Goal: Transaction & Acquisition: Purchase product/service

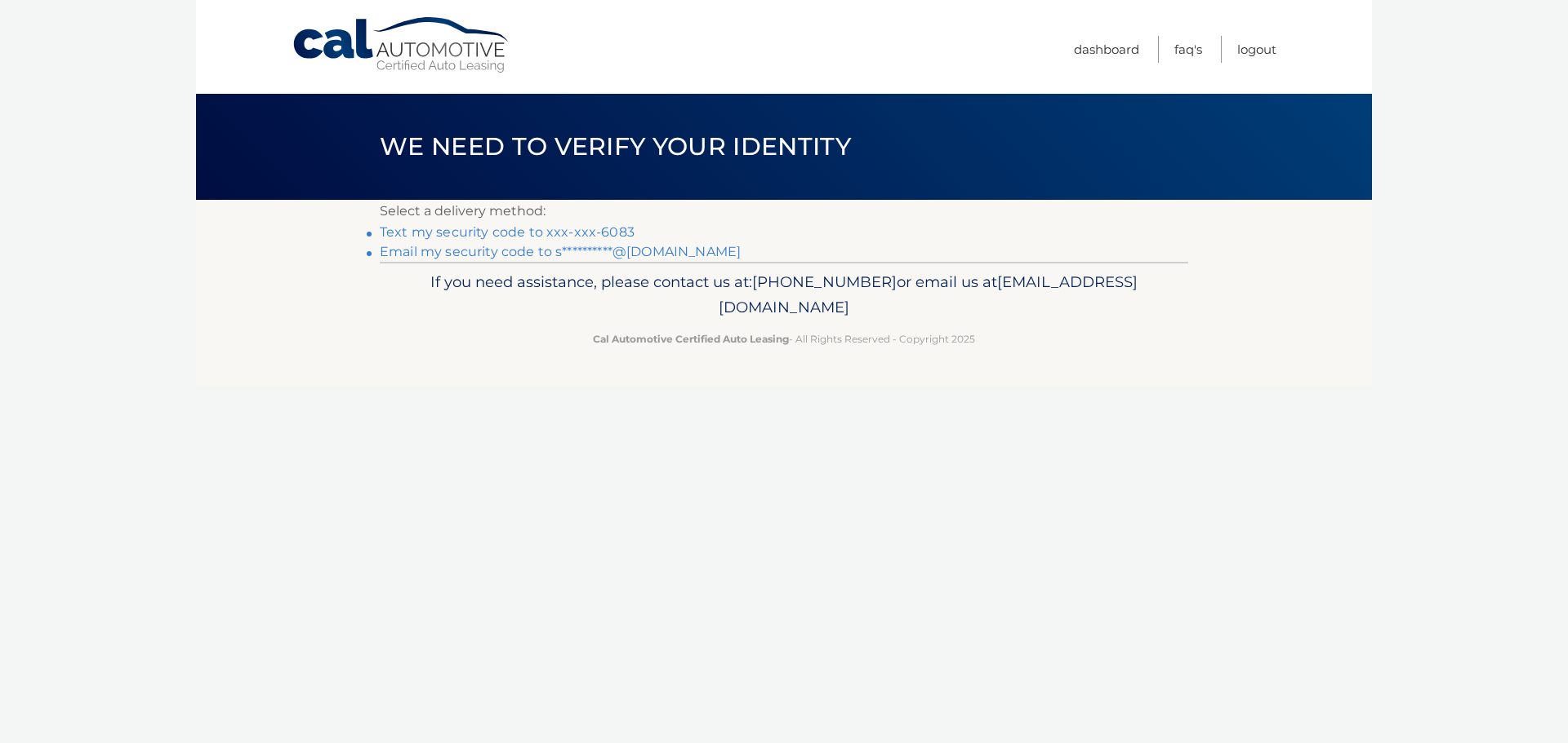
click at [547, 233] on link "Text my security code to xxx-xxx-6083" at bounding box center [507, 232] width 255 height 16
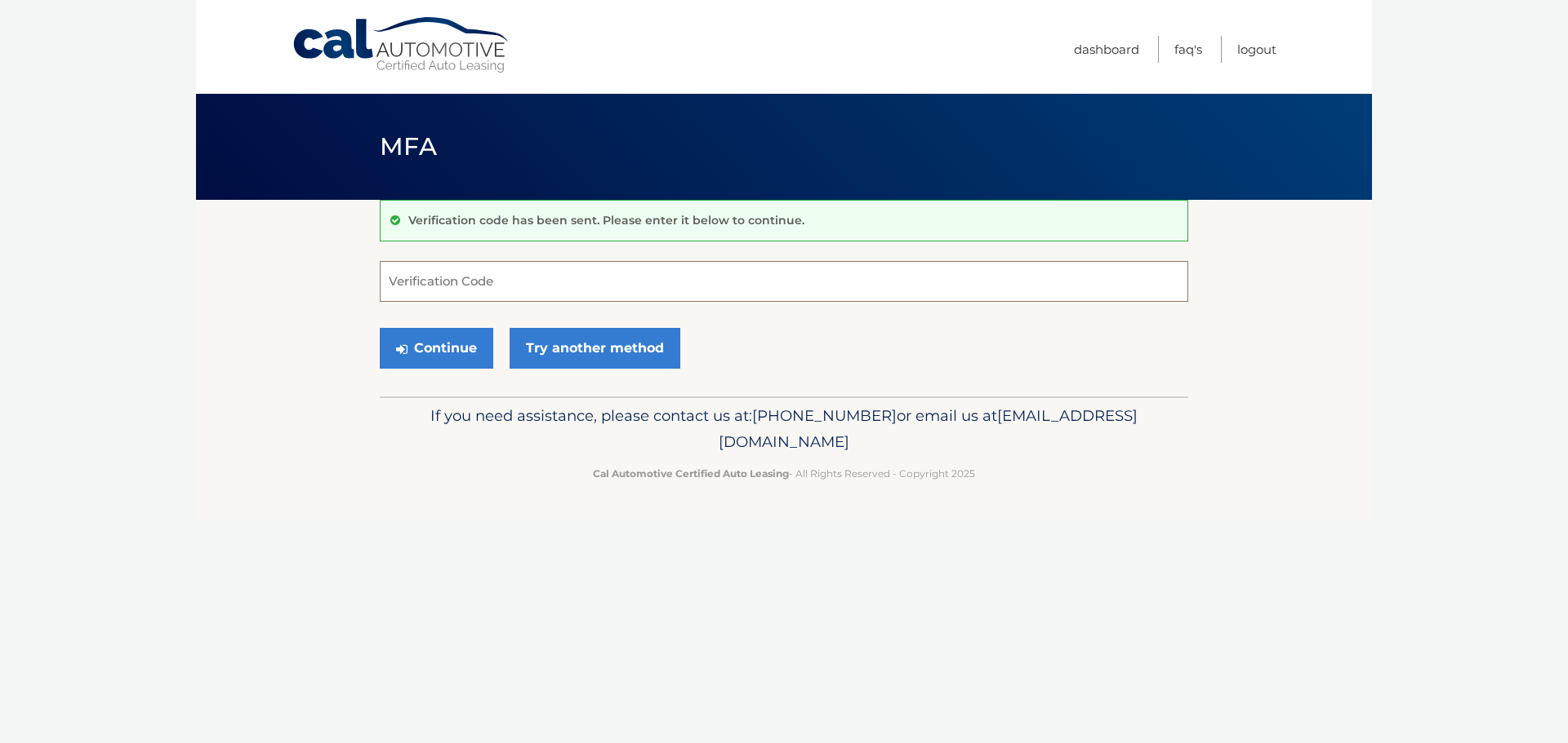
click at [482, 285] on input "Verification Code" at bounding box center [784, 281] width 808 height 41
type input "137001"
click at [447, 338] on button "Continue" at bounding box center [436, 348] width 113 height 41
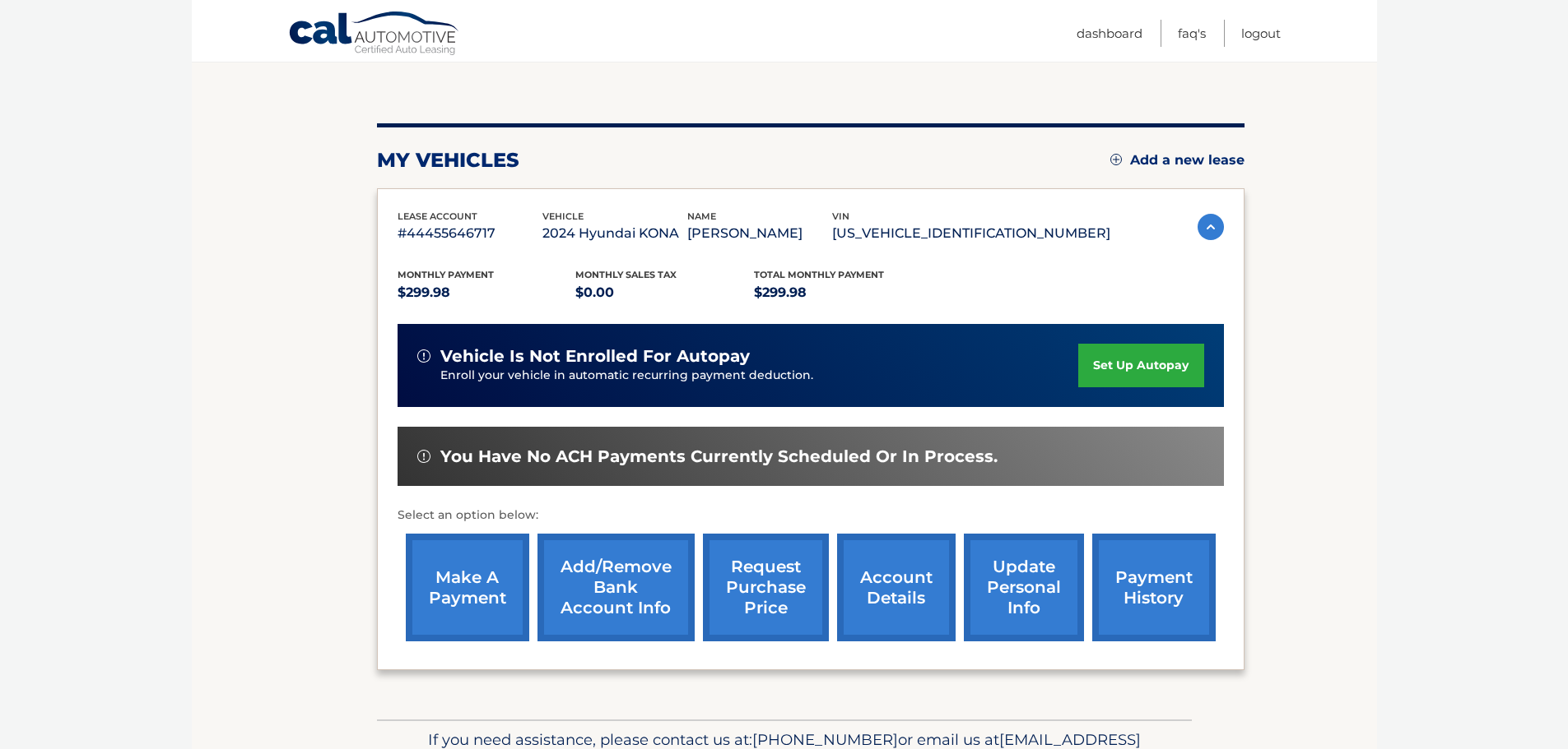
scroll to position [164, 0]
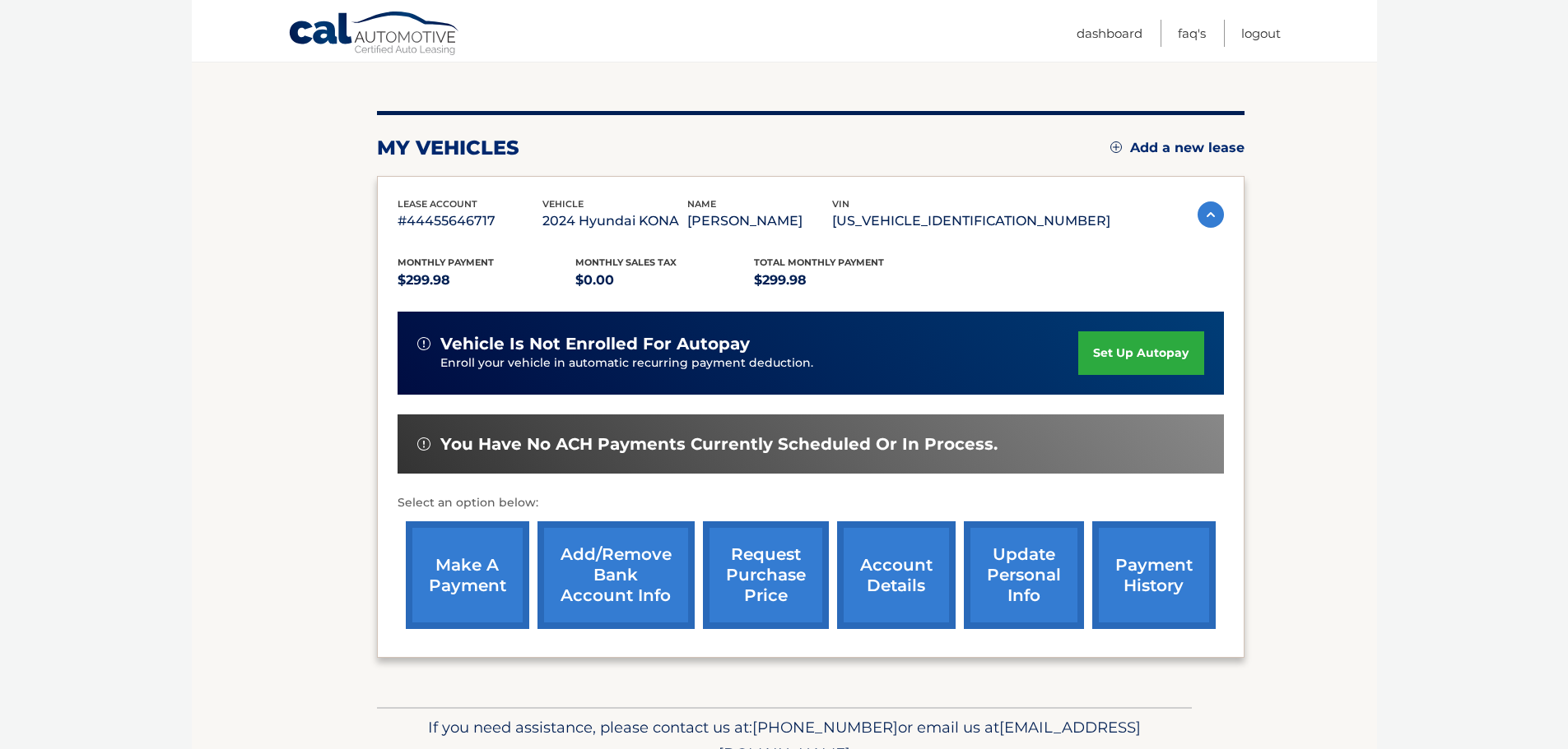
click at [497, 566] on link "make a payment" at bounding box center [467, 575] width 124 height 108
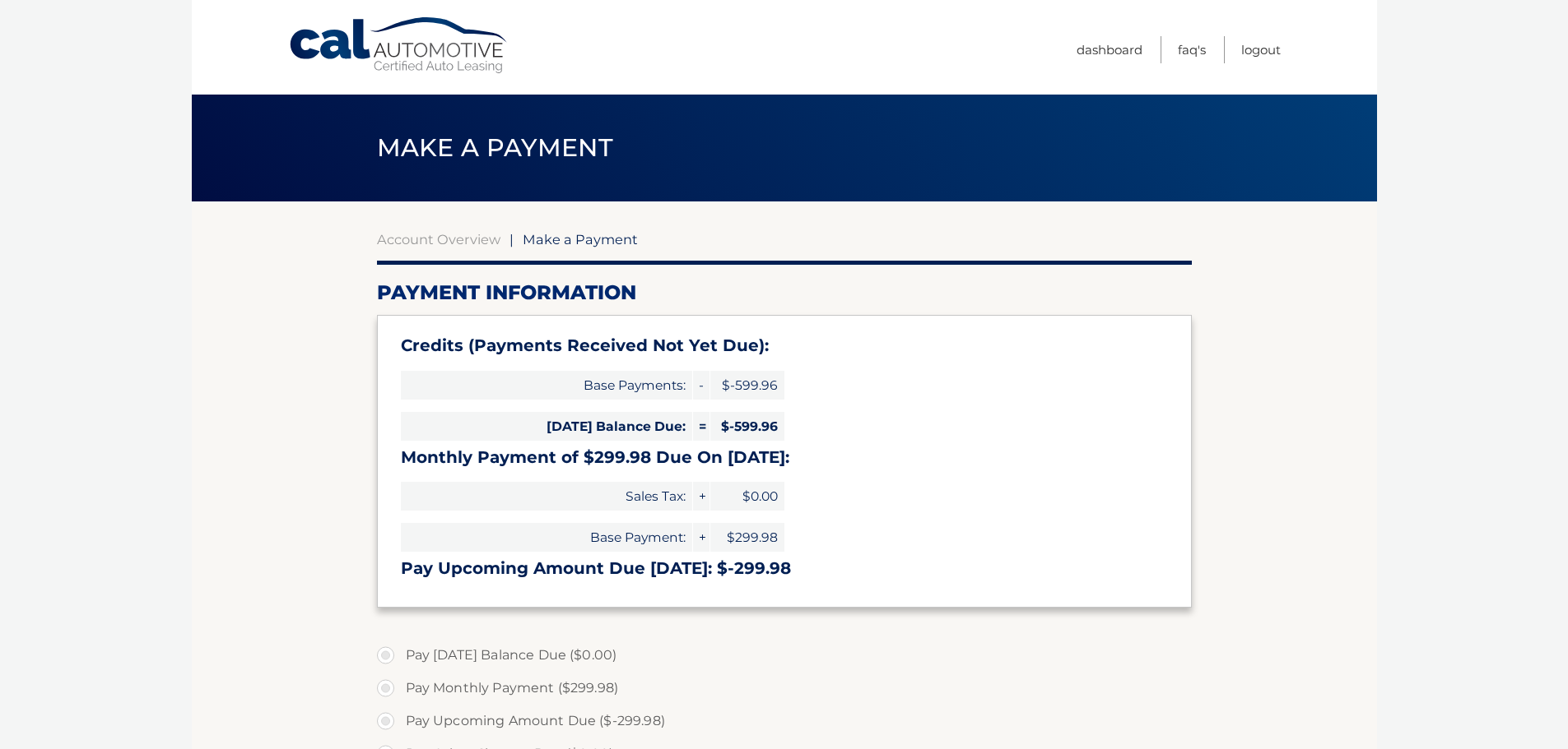
type input "0"
select select "YmM3MDlkYTMtOGZmOC00ODY2LTlkNDItYjUzOTU0MTJhZTJk"
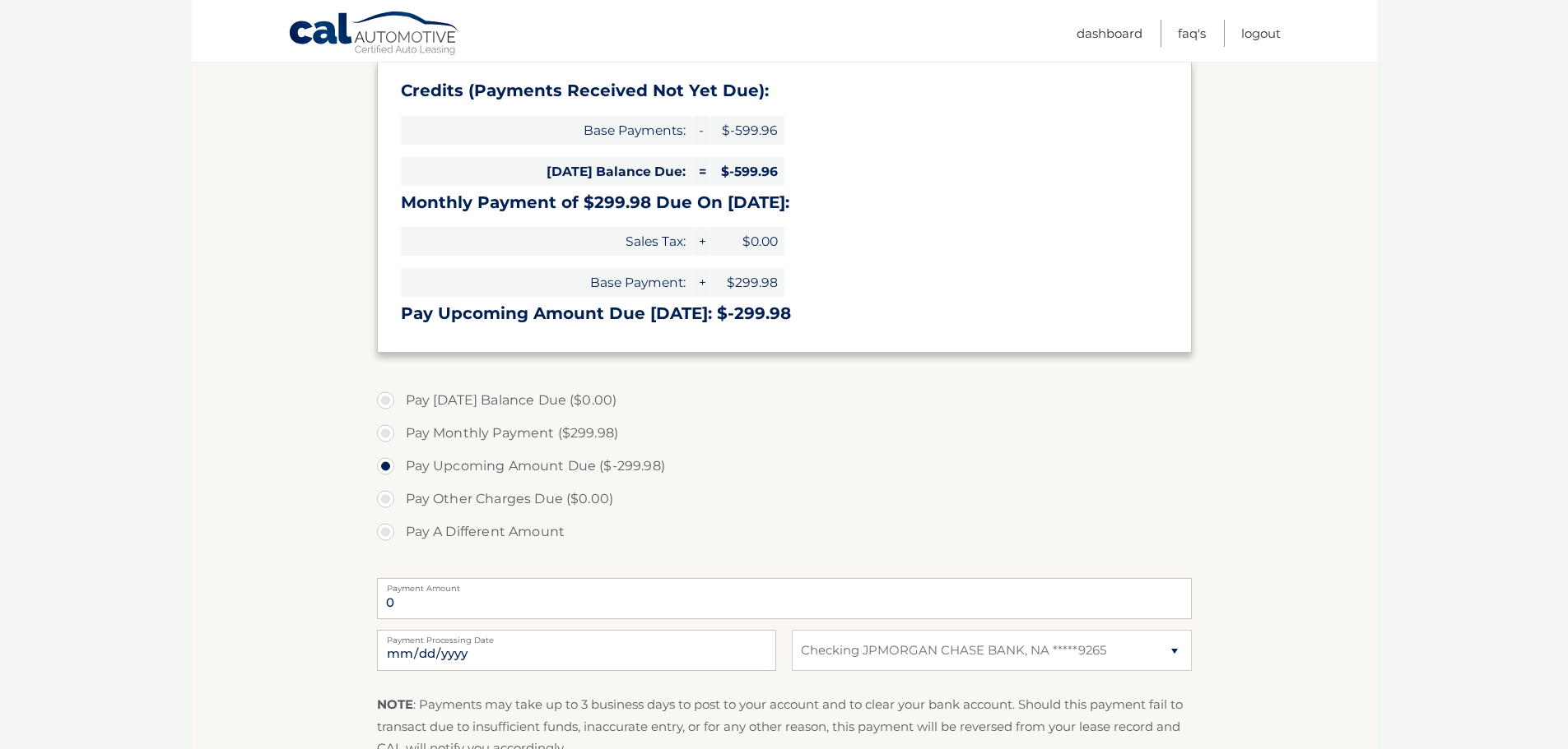
scroll to position [329, 0]
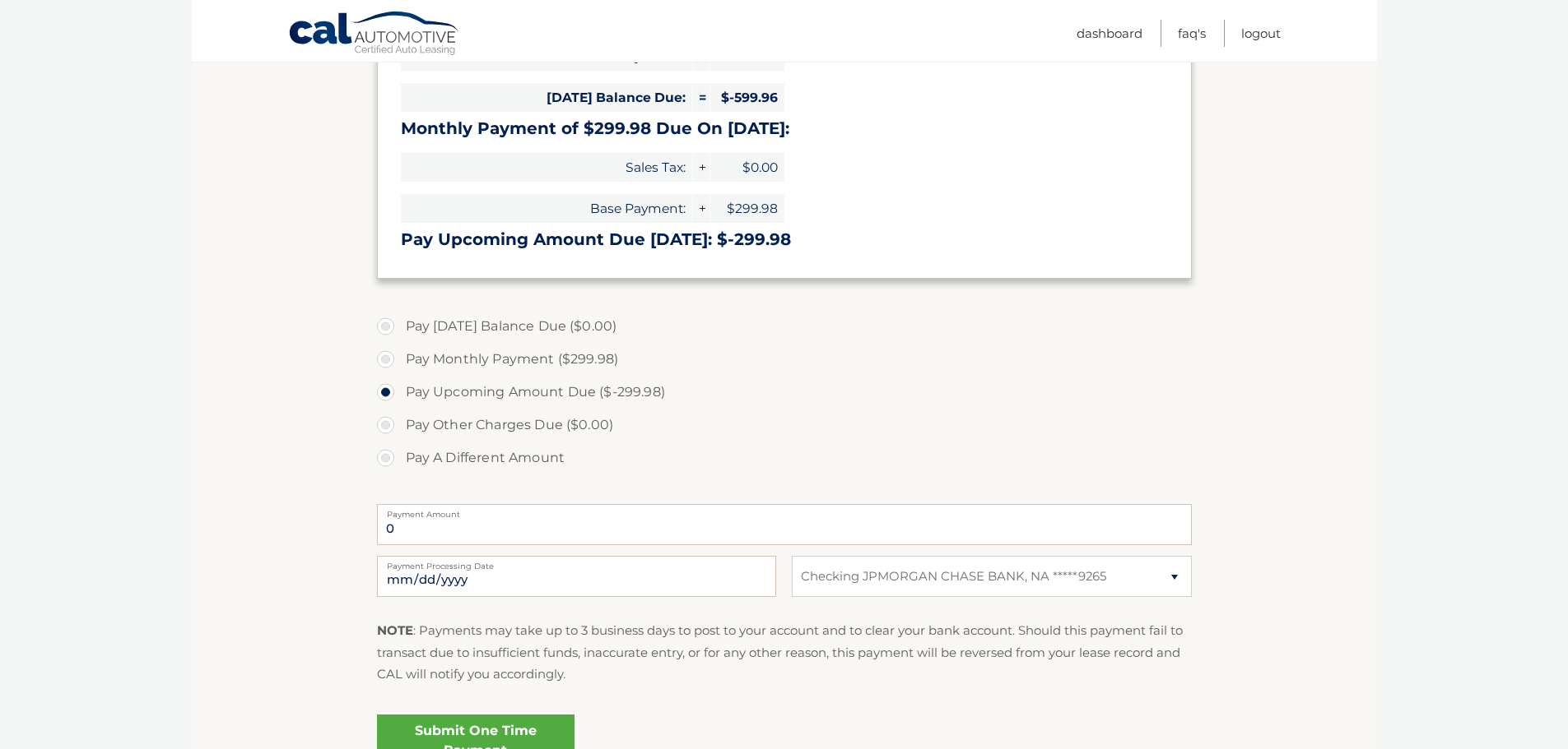
click at [492, 360] on label "Pay Monthly Payment ($299.98)" at bounding box center [784, 359] width 814 height 33
click at [400, 360] on input "Pay Monthly Payment ($299.98)" at bounding box center [392, 356] width 17 height 27
radio input "true"
type input "299.98"
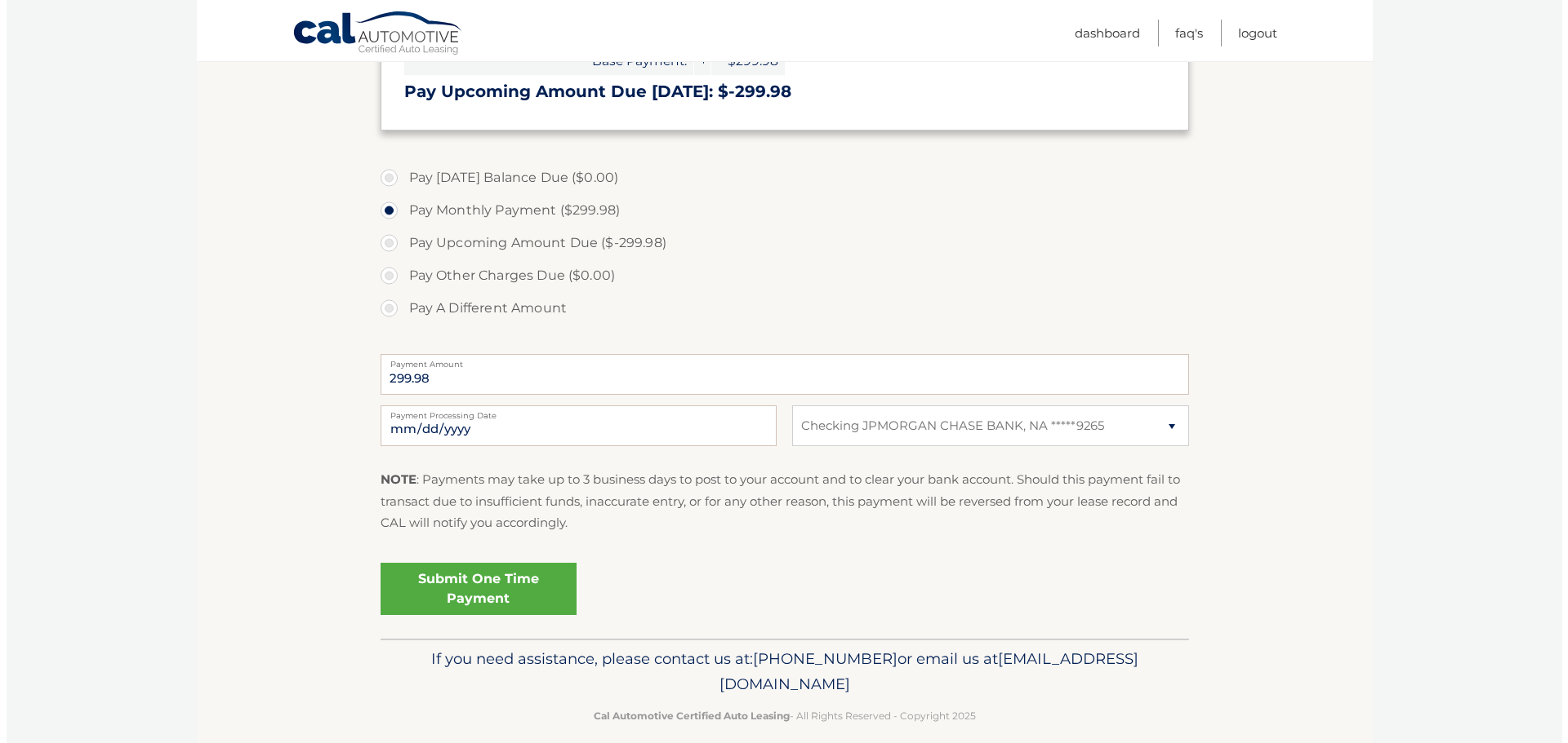
scroll to position [490, 0]
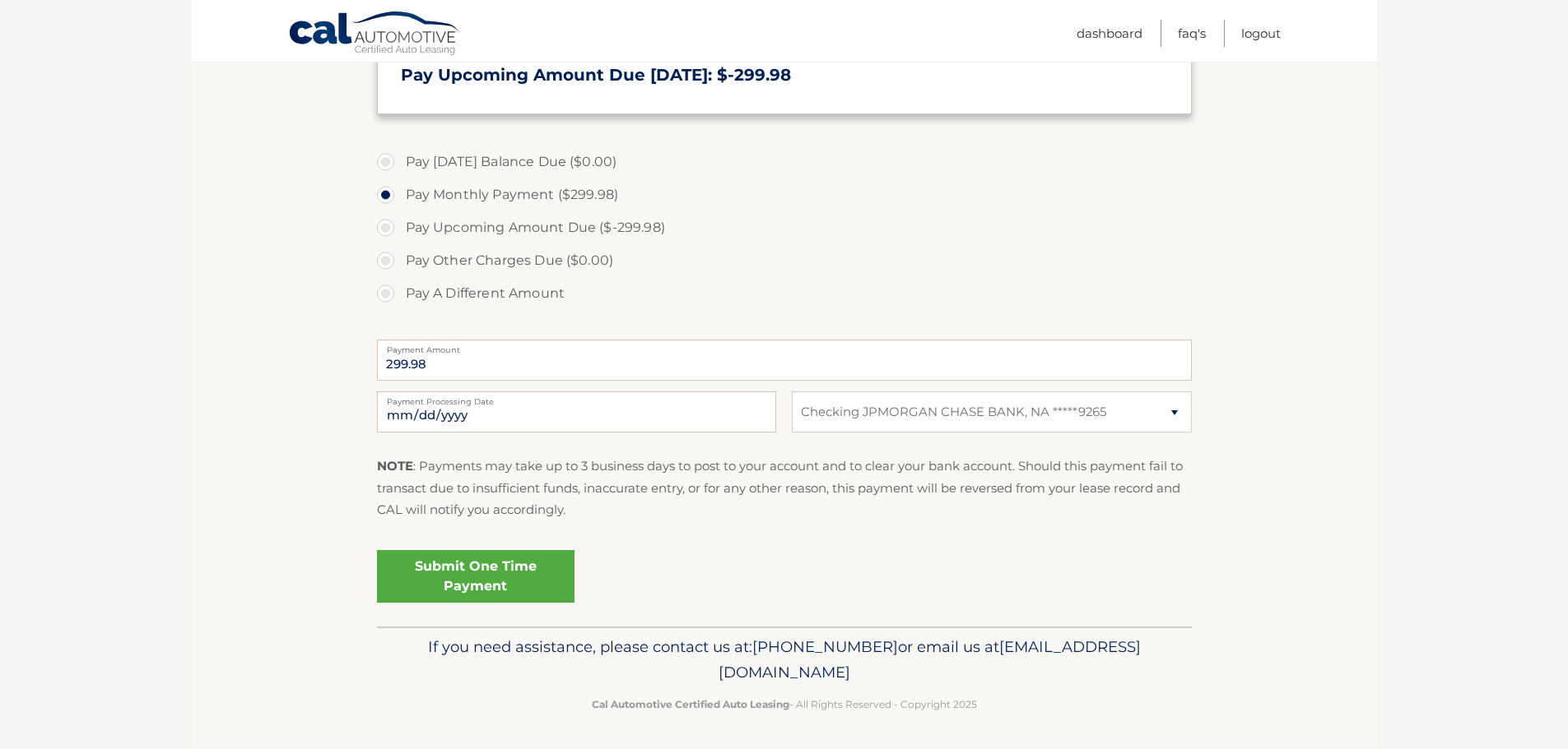
click at [524, 580] on link "Submit One Time Payment" at bounding box center [476, 576] width 198 height 53
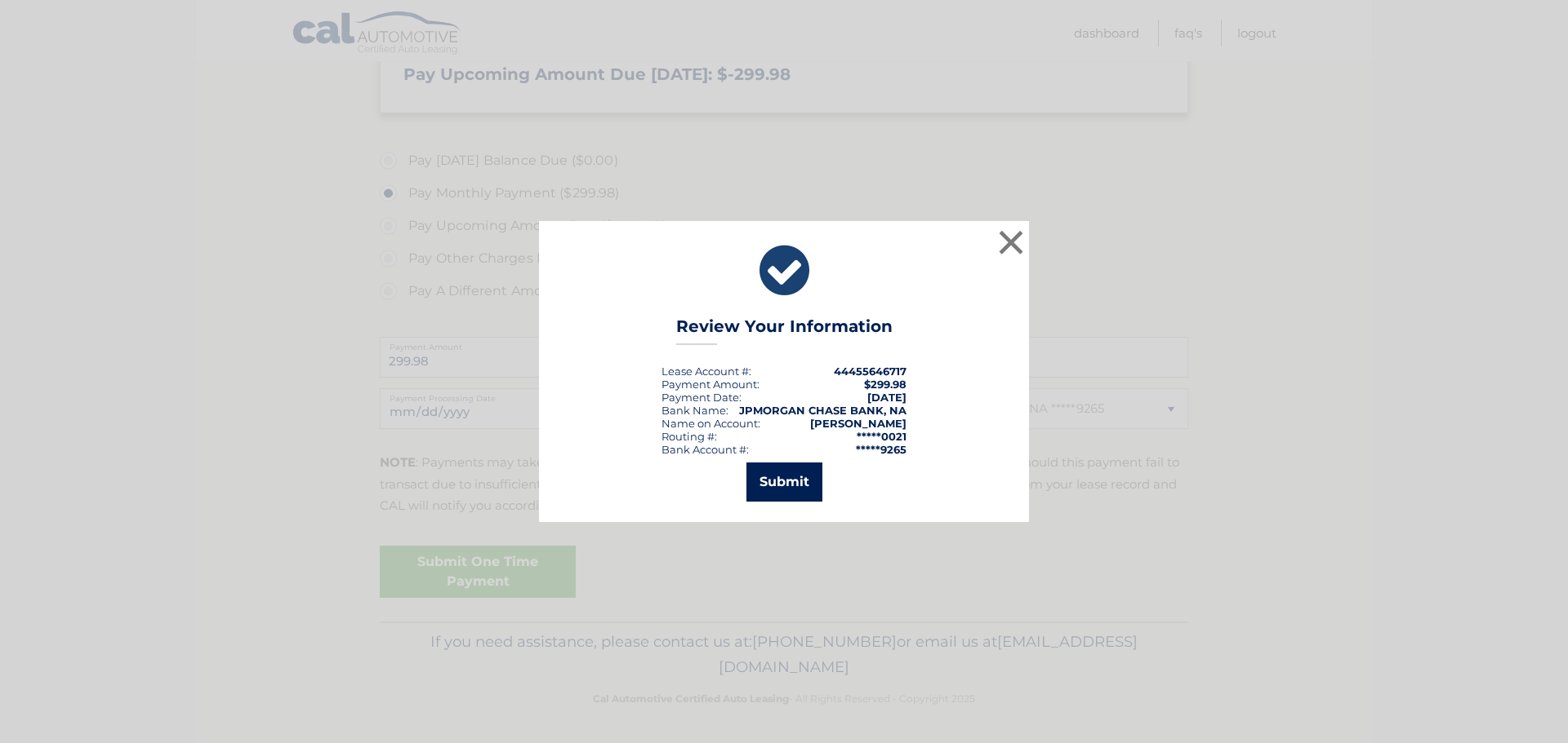
click at [778, 478] on button "Submit" at bounding box center [784, 482] width 76 height 39
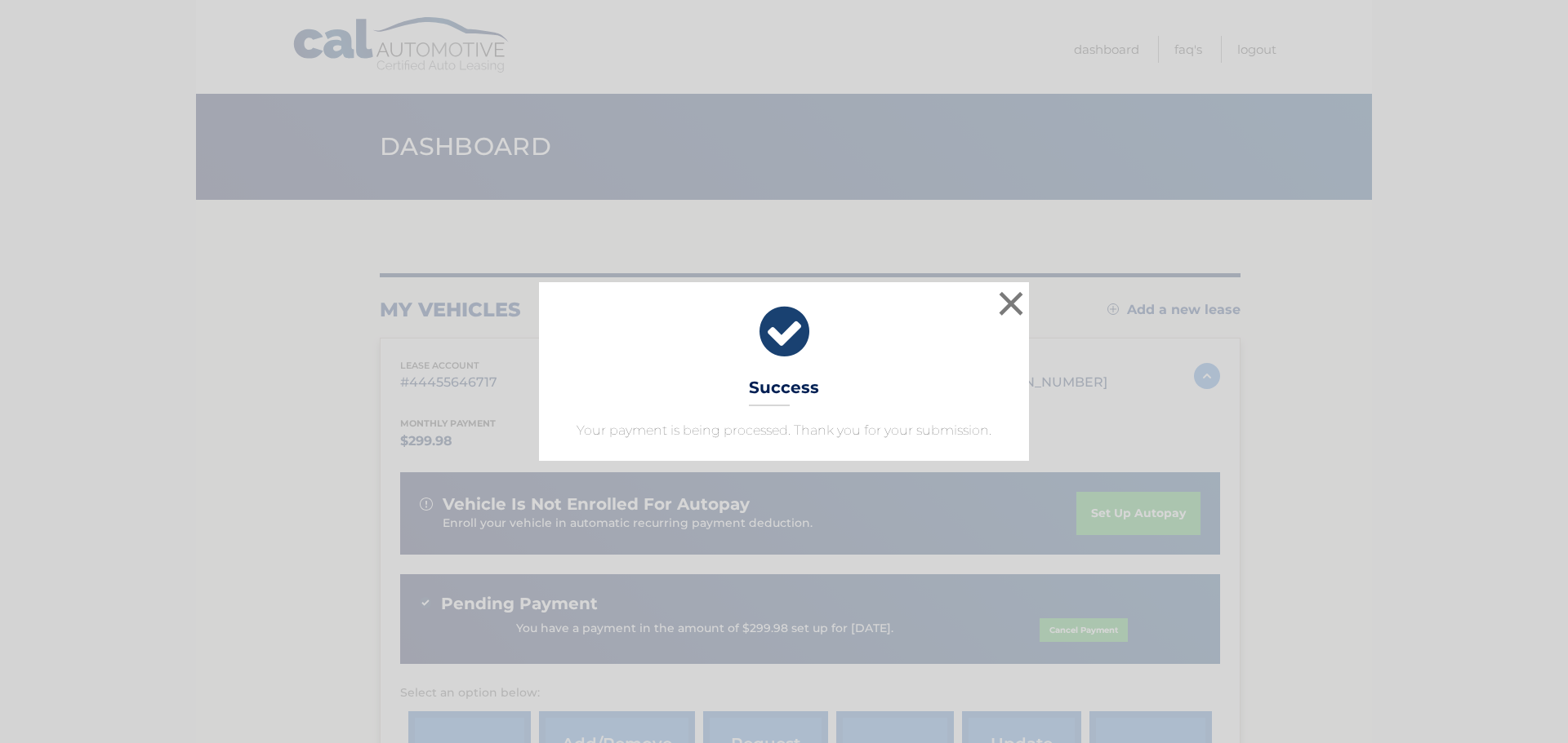
click at [327, 343] on div "× Success Your payment is being processed. Thank you for your submission." at bounding box center [784, 371] width 1555 height 178
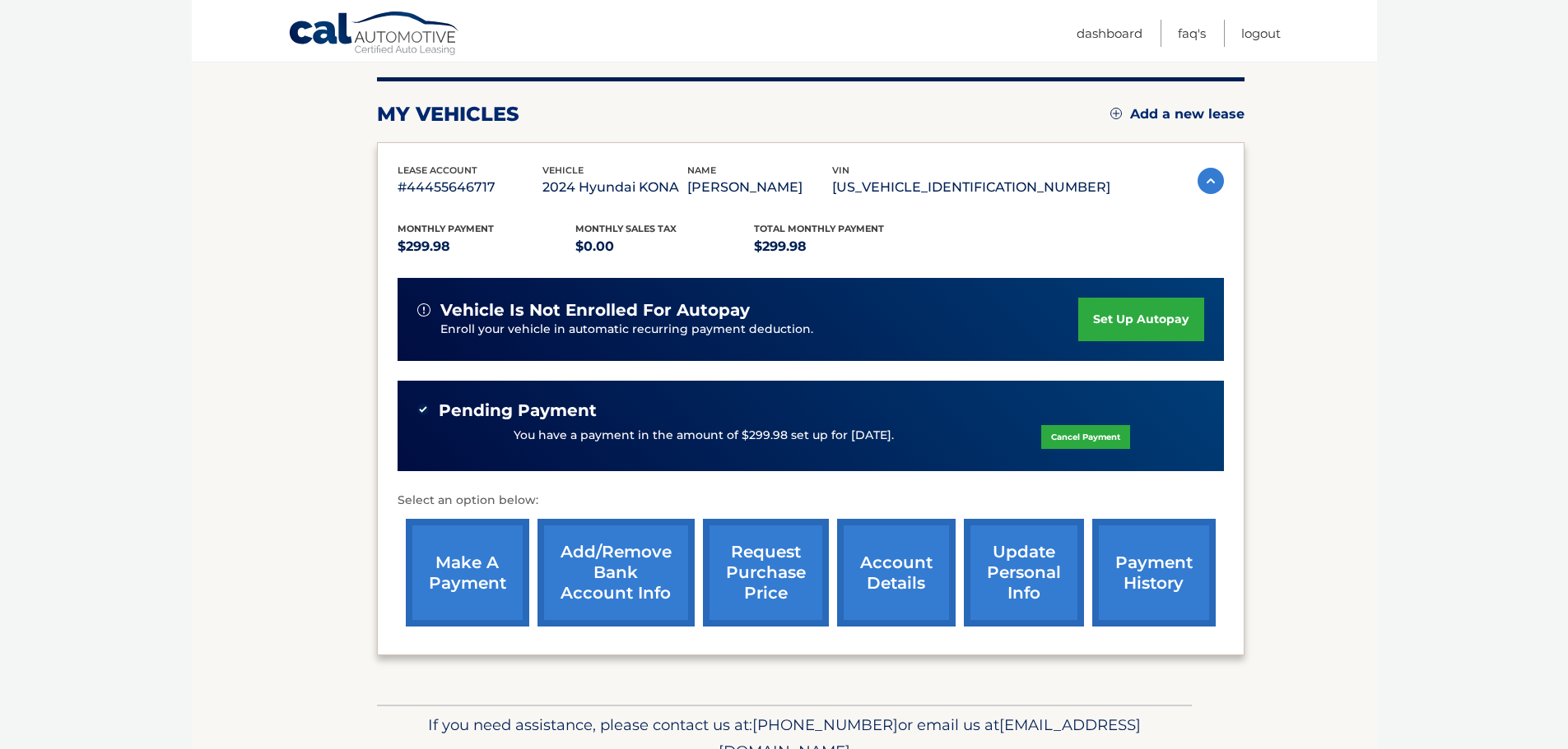
scroll to position [247, 0]
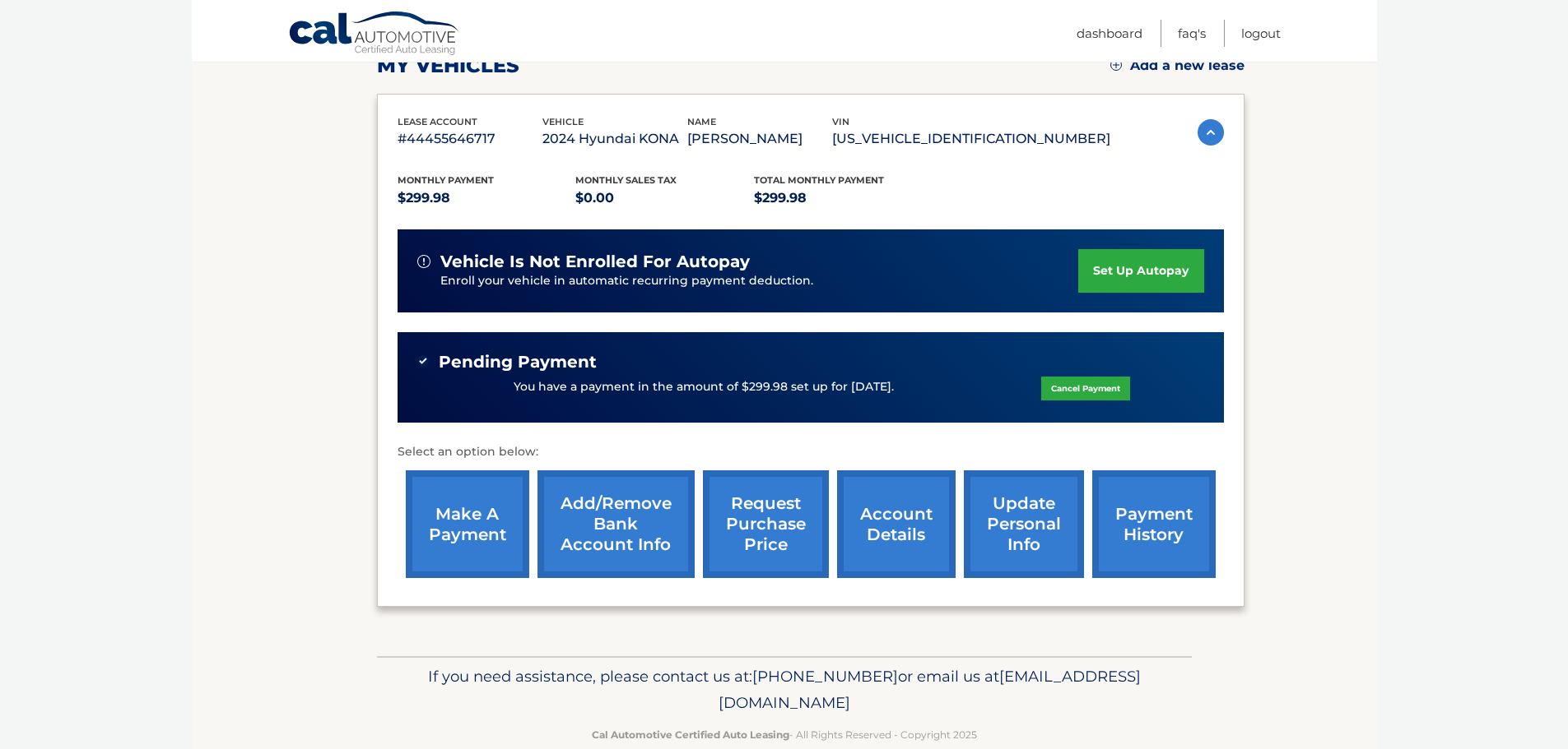
click at [1143, 531] on link "payment history" at bounding box center [1154, 524] width 124 height 108
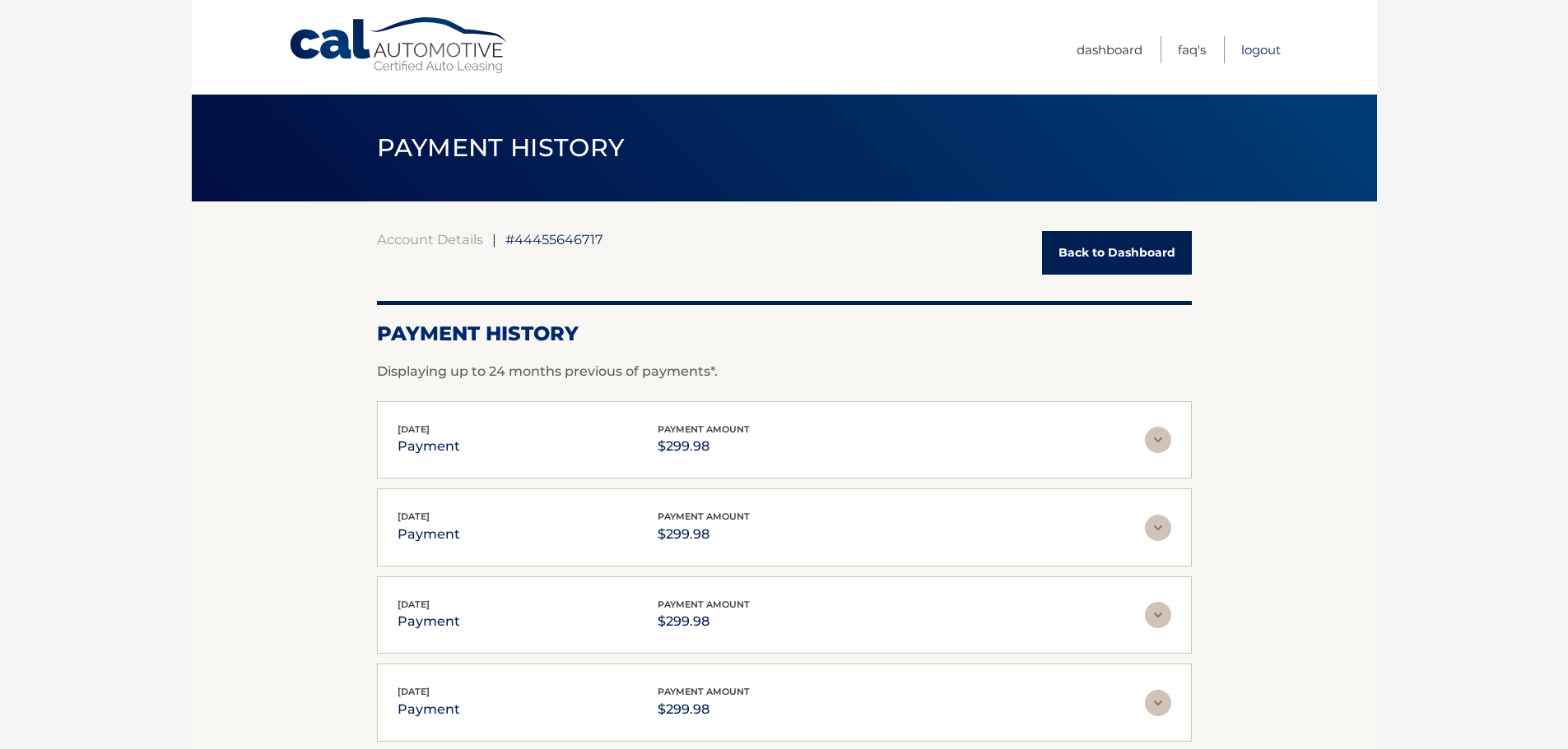
click at [1263, 53] on link "Logout" at bounding box center [1260, 49] width 39 height 28
